Goal: Task Accomplishment & Management: Use online tool/utility

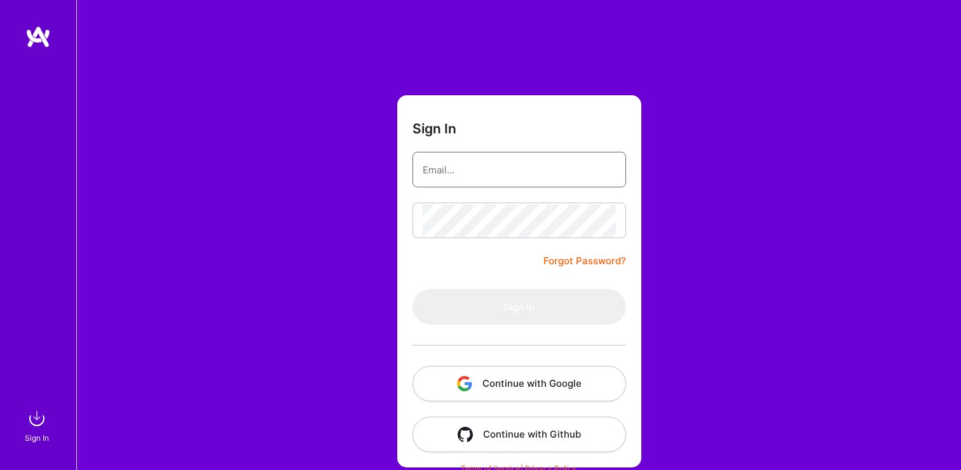
type input "[PERSON_NAME][EMAIL_ADDRESS][DOMAIN_NAME]"
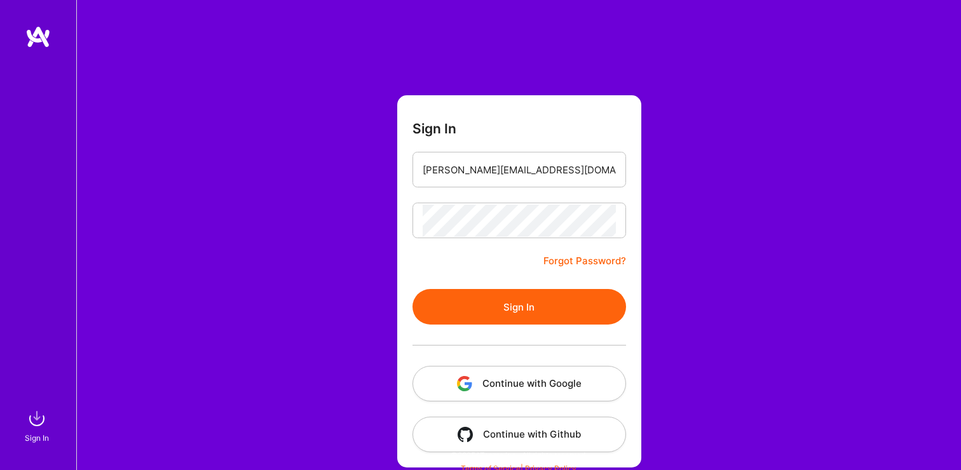
click at [567, 296] on button "Sign In" at bounding box center [520, 307] width 214 height 36
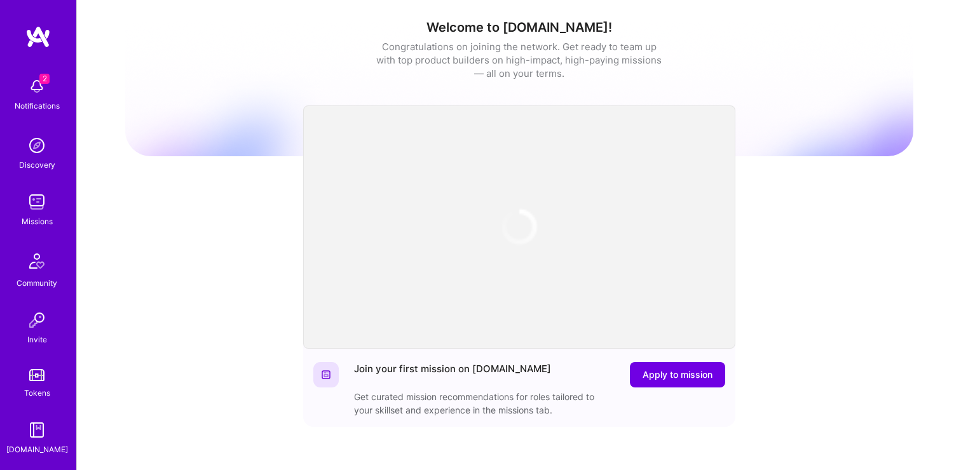
click at [38, 86] on img at bounding box center [36, 86] width 25 height 25
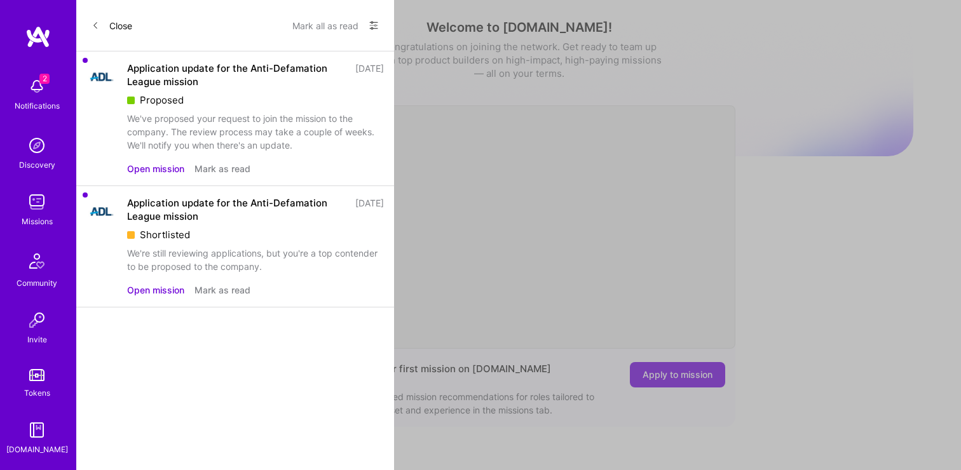
click at [335, 26] on button "Mark all as read" at bounding box center [325, 25] width 66 height 20
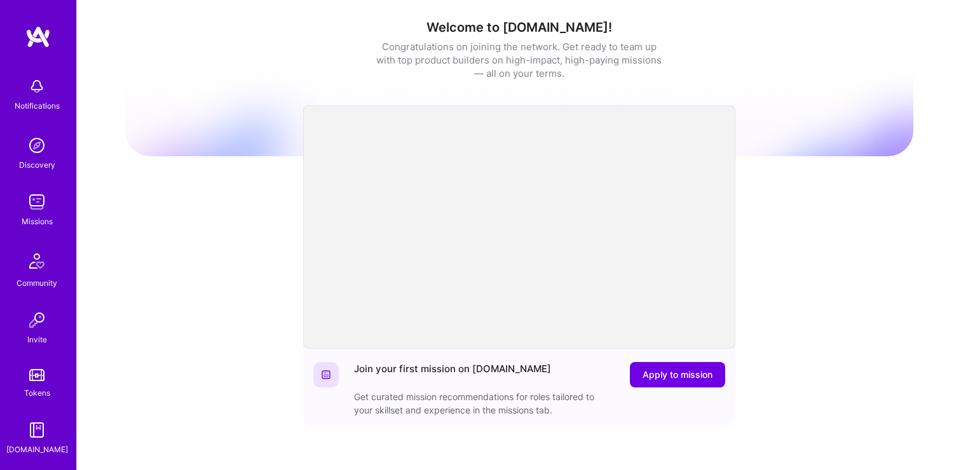
click at [880, 277] on div "Notifications Discovery Missions Community Invite Tokens [DOMAIN_NAME] Profile …" at bounding box center [480, 415] width 961 height 830
click at [46, 208] on img at bounding box center [36, 201] width 25 height 25
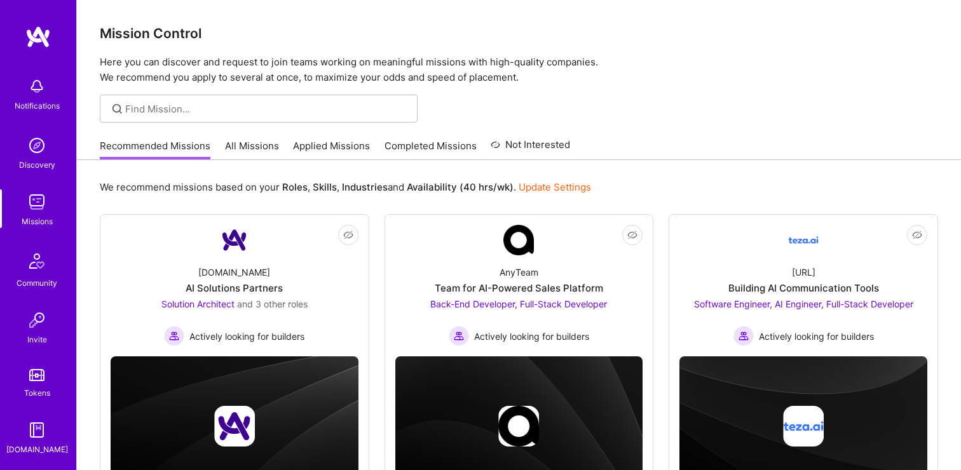
scroll to position [67, 0]
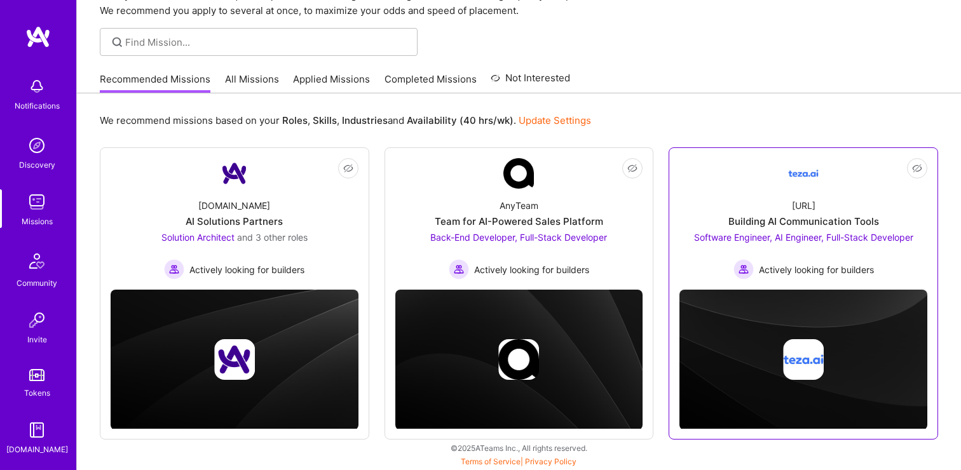
click at [804, 212] on div "[URL] Building AI Communication Tools Software Engineer, AI Engineer, Full-Stac…" at bounding box center [804, 234] width 248 height 91
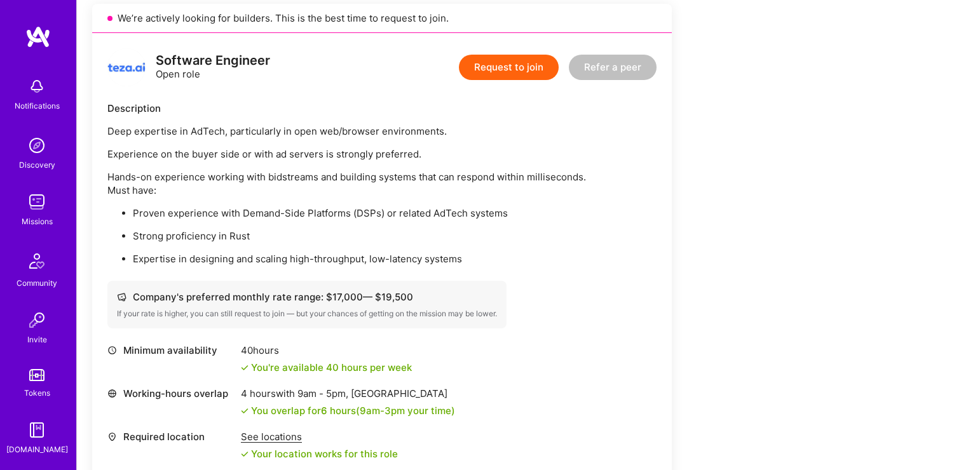
scroll to position [295, 0]
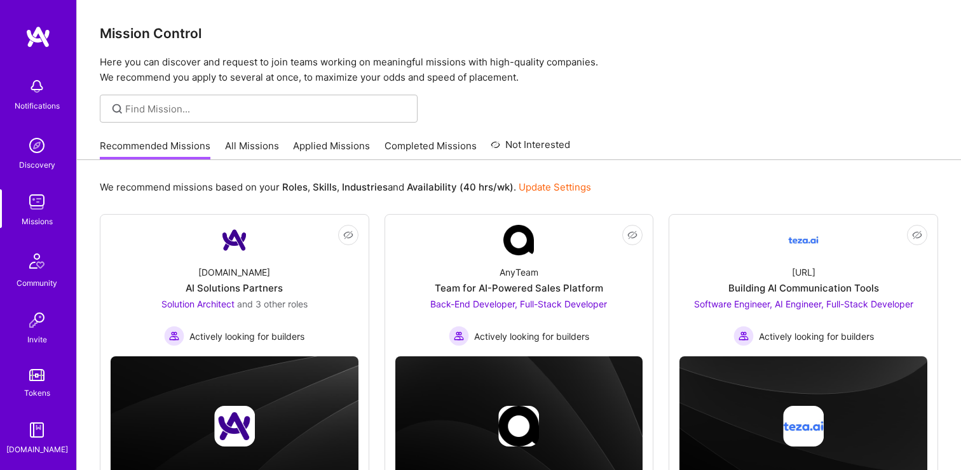
click at [347, 147] on link "Applied Missions" at bounding box center [331, 149] width 77 height 21
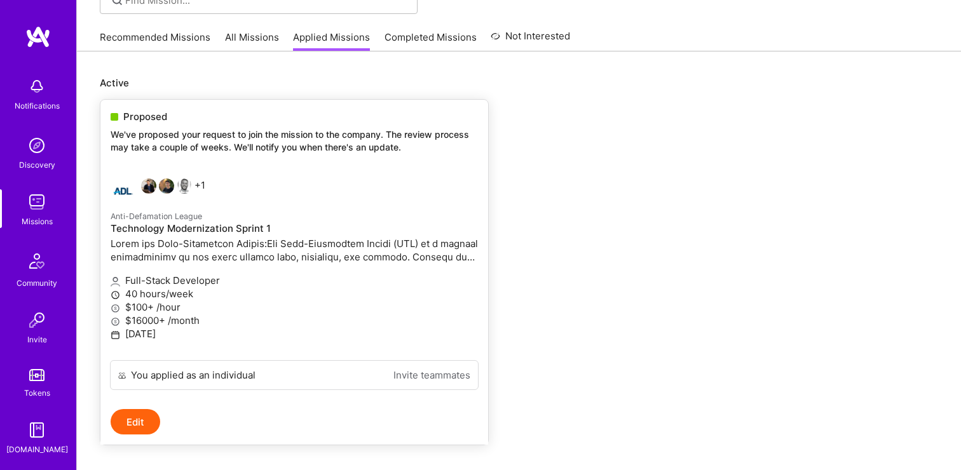
scroll to position [147, 0]
